Goal: Navigation & Orientation: Find specific page/section

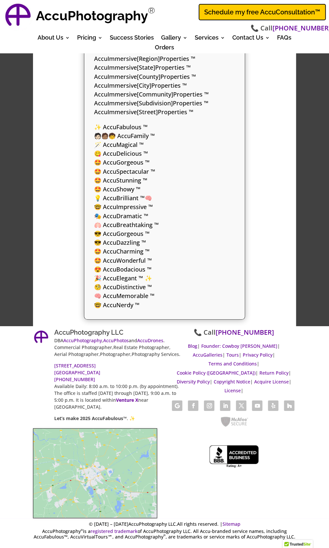
scroll to position [2693, 0]
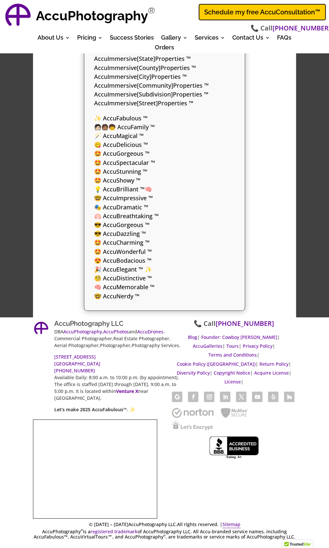
click at [227, 523] on link "Sitemap" at bounding box center [232, 524] width 18 height 7
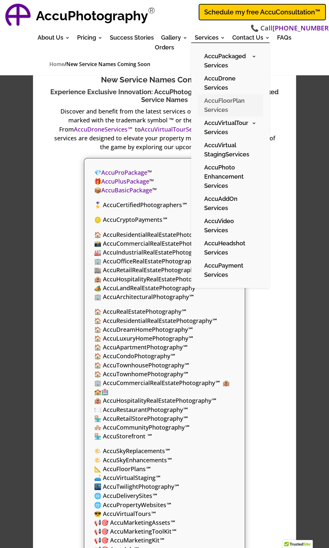
click at [221, 103] on link "AccuFloorPlan Services" at bounding box center [230, 105] width 65 height 22
